Goal: Task Accomplishment & Management: Manage account settings

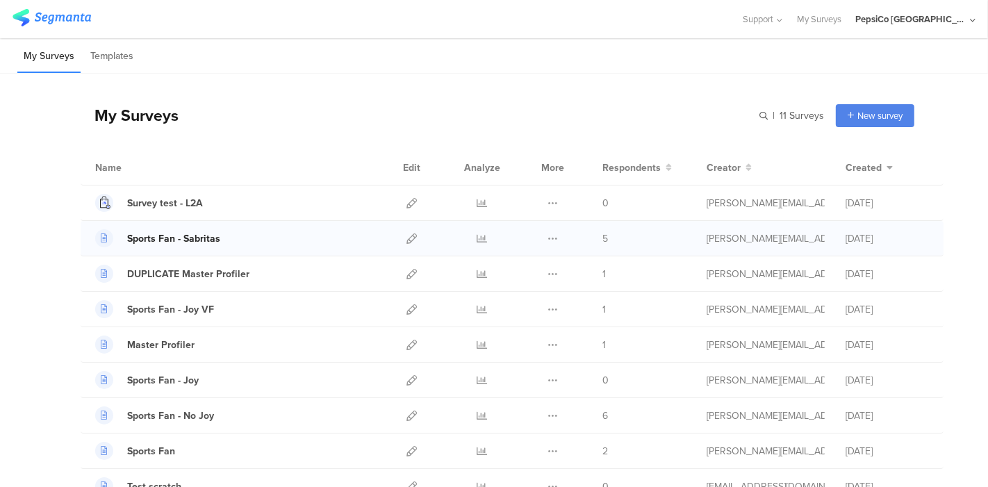
click at [180, 234] on div "Sports Fan - Sabritas" at bounding box center [173, 238] width 93 height 15
click at [407, 237] on icon at bounding box center [412, 239] width 10 height 10
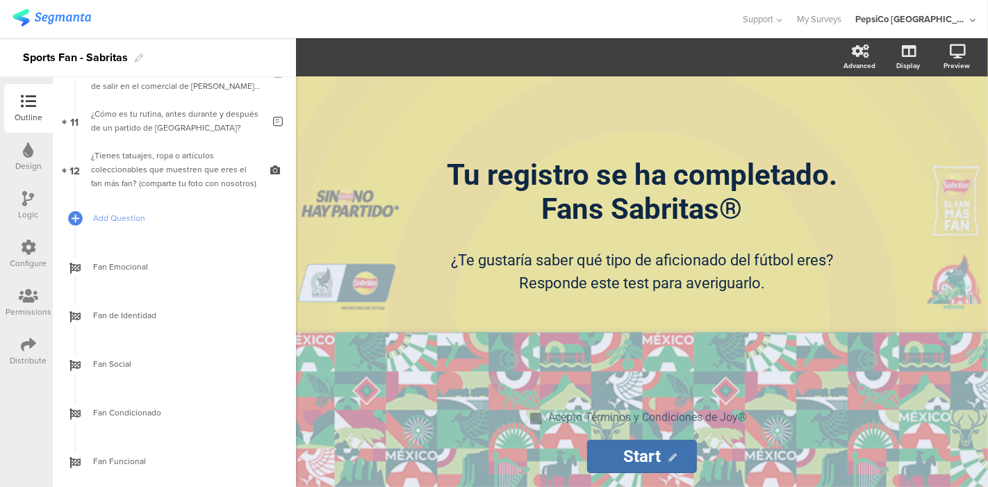
scroll to position [552, 0]
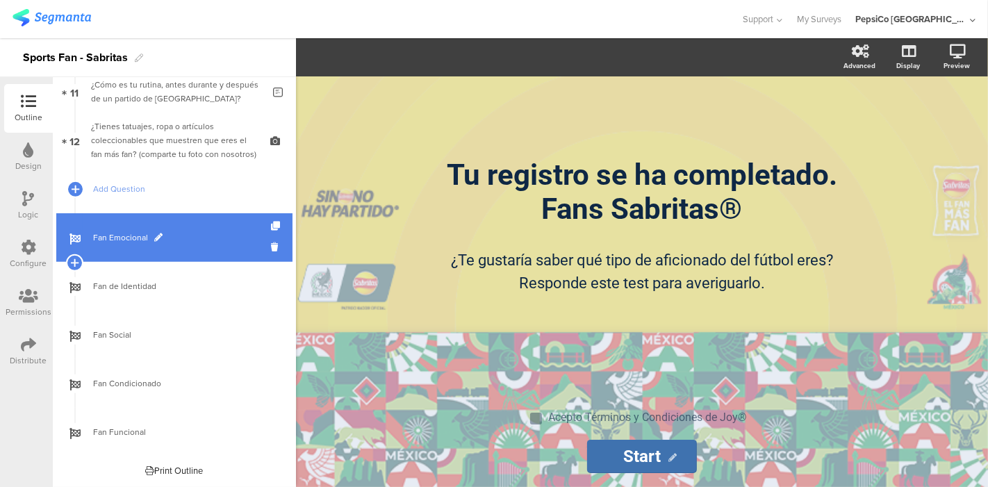
click at [129, 241] on span "Fan Emocional" at bounding box center [182, 238] width 178 height 14
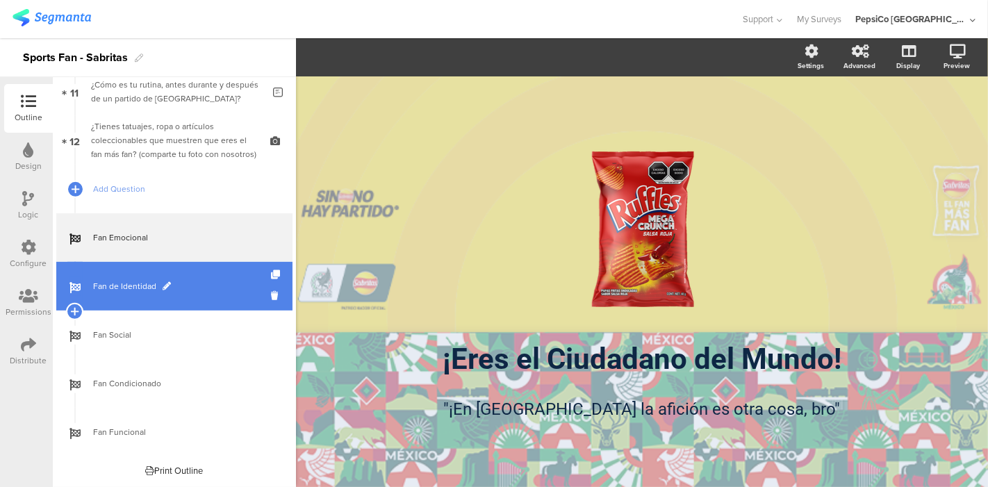
click at [135, 290] on span "Fan de Identidad" at bounding box center [182, 286] width 178 height 14
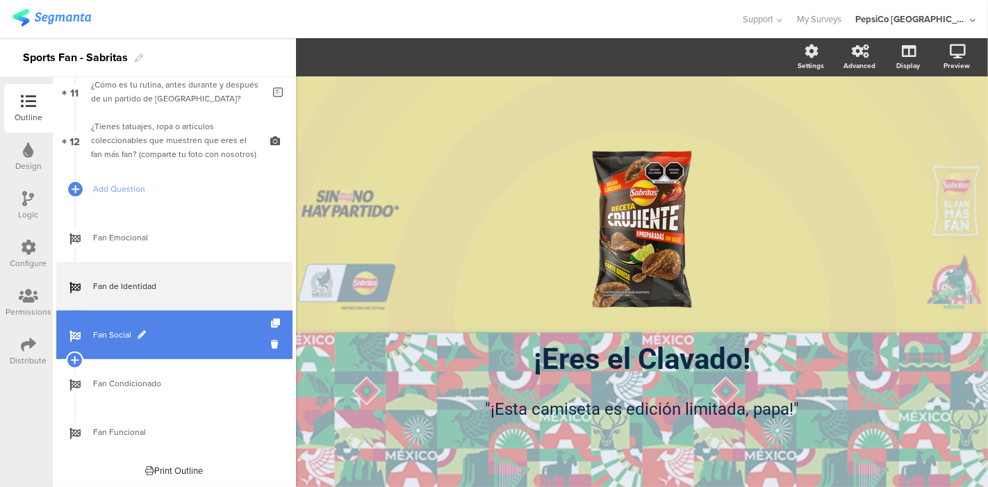
click at [131, 332] on span "Fan Social" at bounding box center [182, 335] width 178 height 14
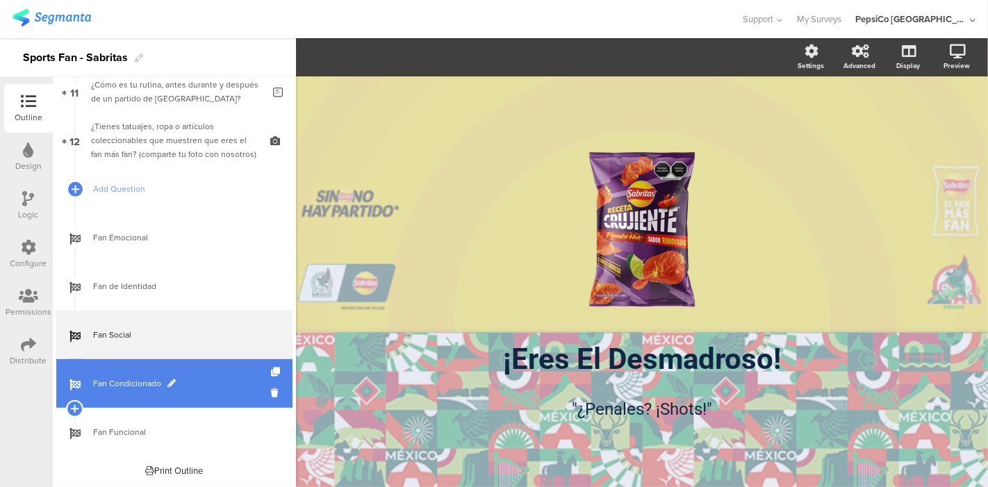
click at [139, 382] on span "Fan Condicionado" at bounding box center [182, 384] width 178 height 14
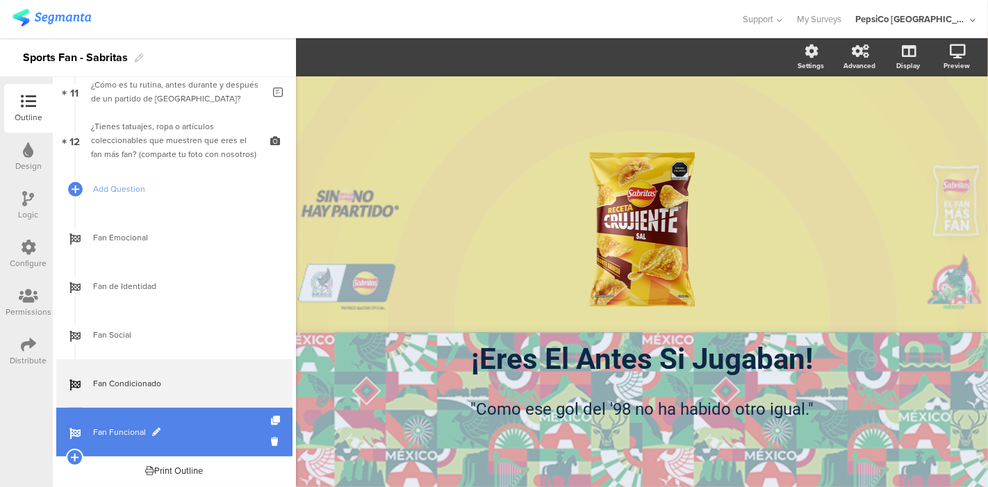
click at [98, 432] on span "Fan Funcional" at bounding box center [182, 432] width 178 height 14
